Goal: Information Seeking & Learning: Understand process/instructions

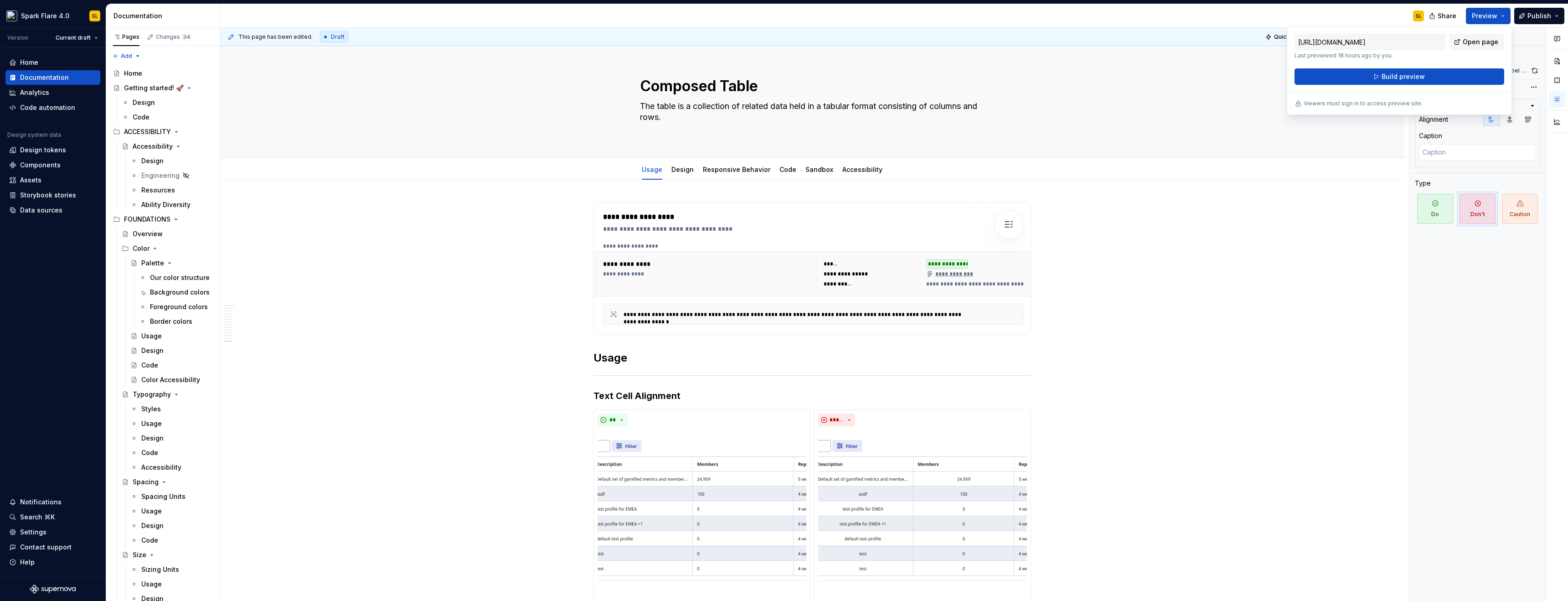
scroll to position [4595, 0]
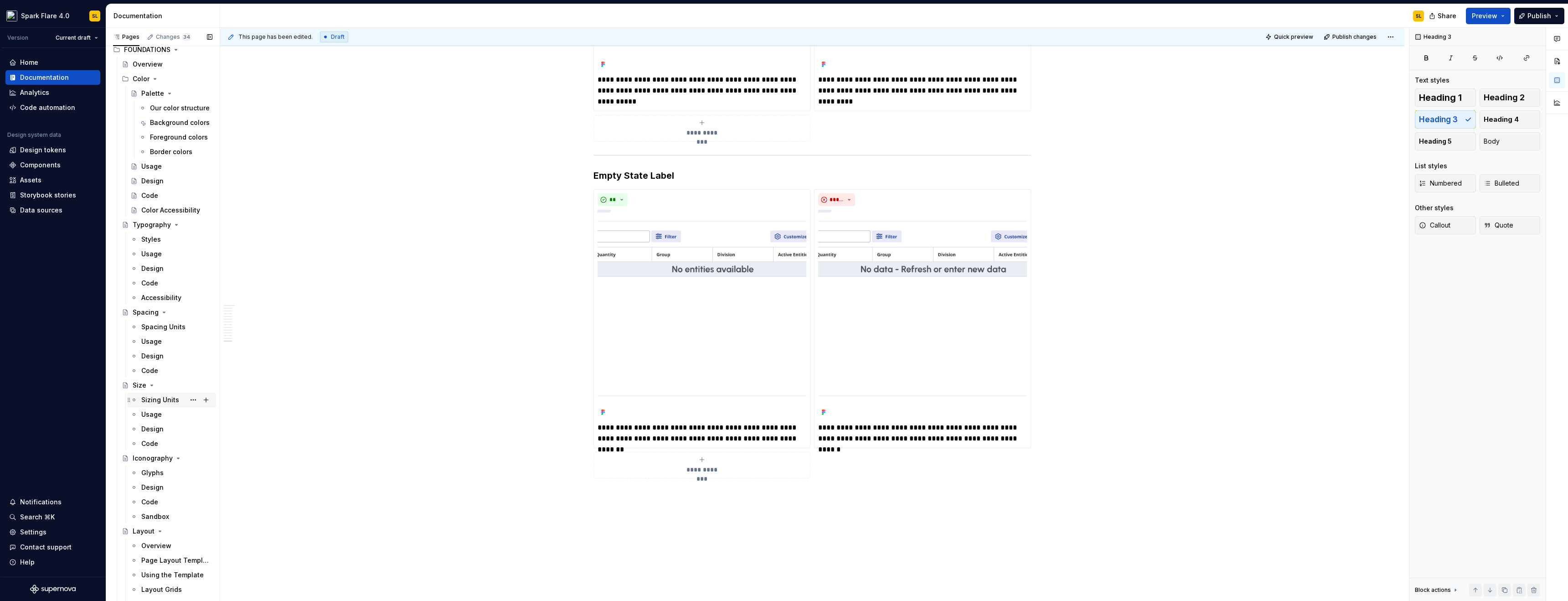
scroll to position [175, 0]
click at [161, 568] on div "Using the Template" at bounding box center [163, 569] width 44 height 9
type textarea "*"
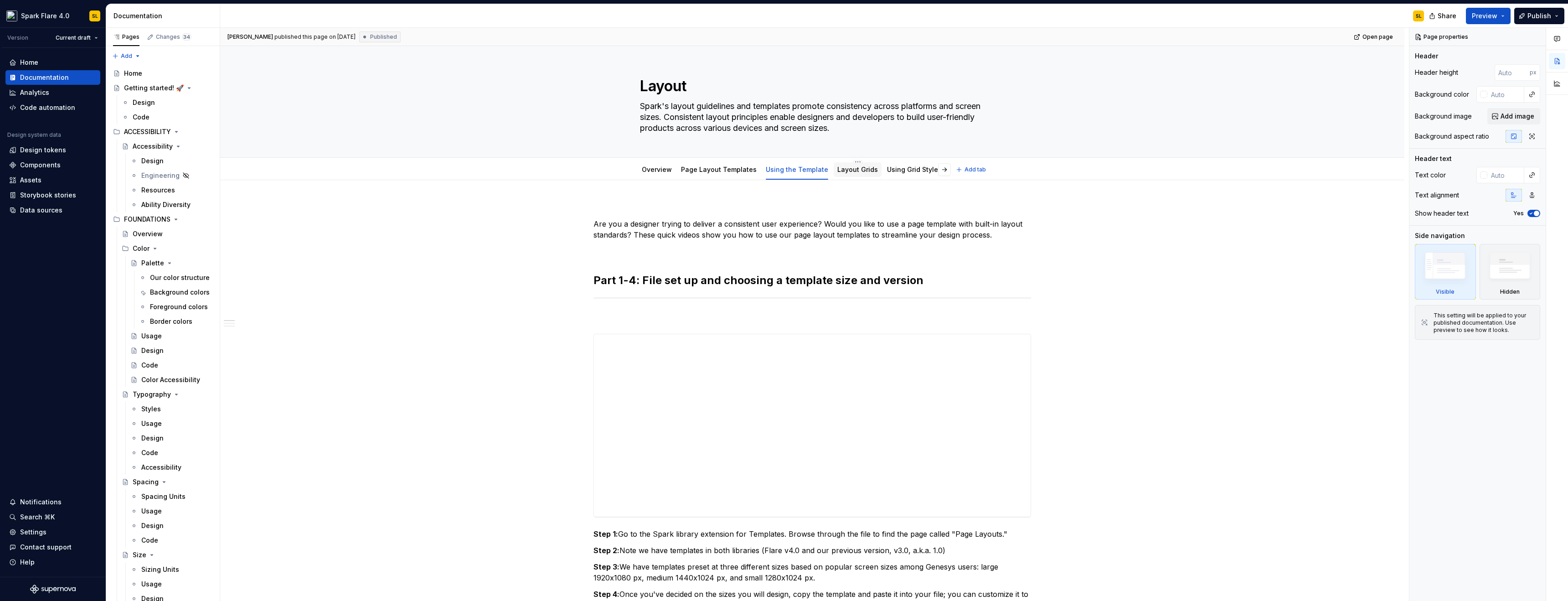
click at [847, 170] on link "Layout Grids" at bounding box center [858, 169] width 41 height 8
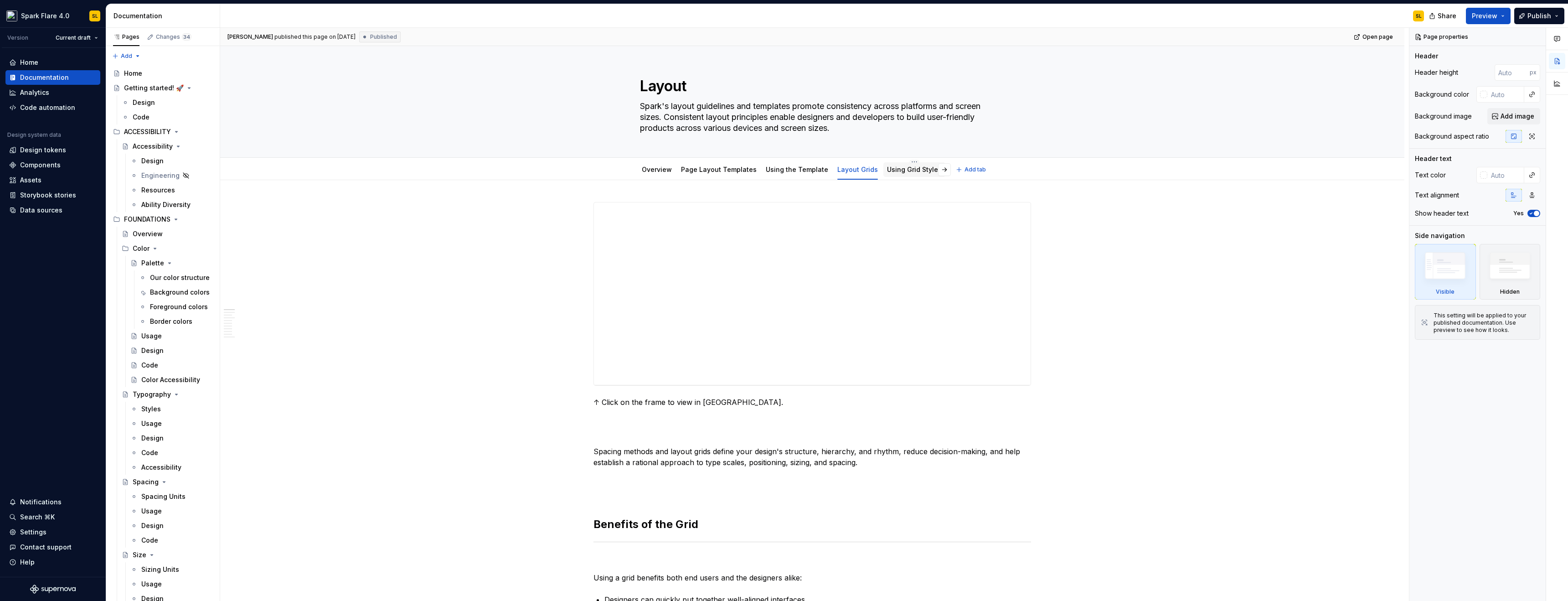
click at [915, 172] on link "Using Grid Styles" at bounding box center [914, 169] width 55 height 8
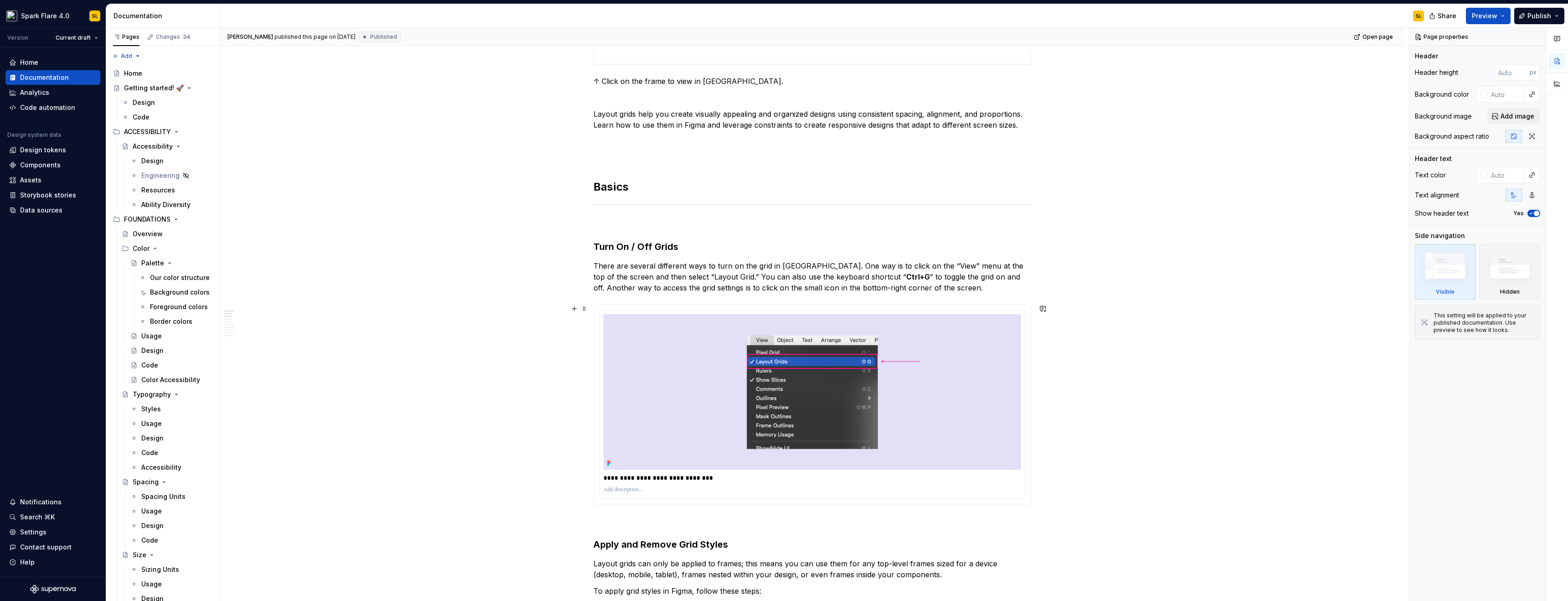
scroll to position [487, 0]
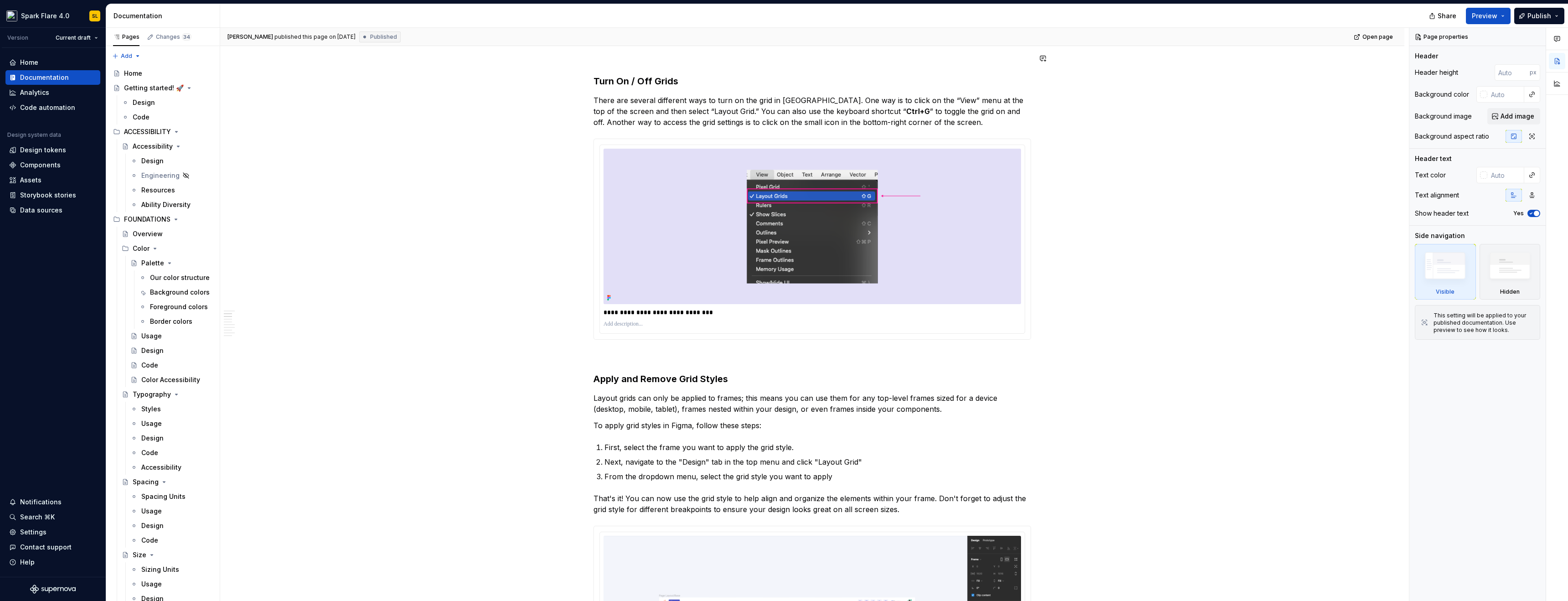
type textarea "*"
